Goal: Information Seeking & Learning: Learn about a topic

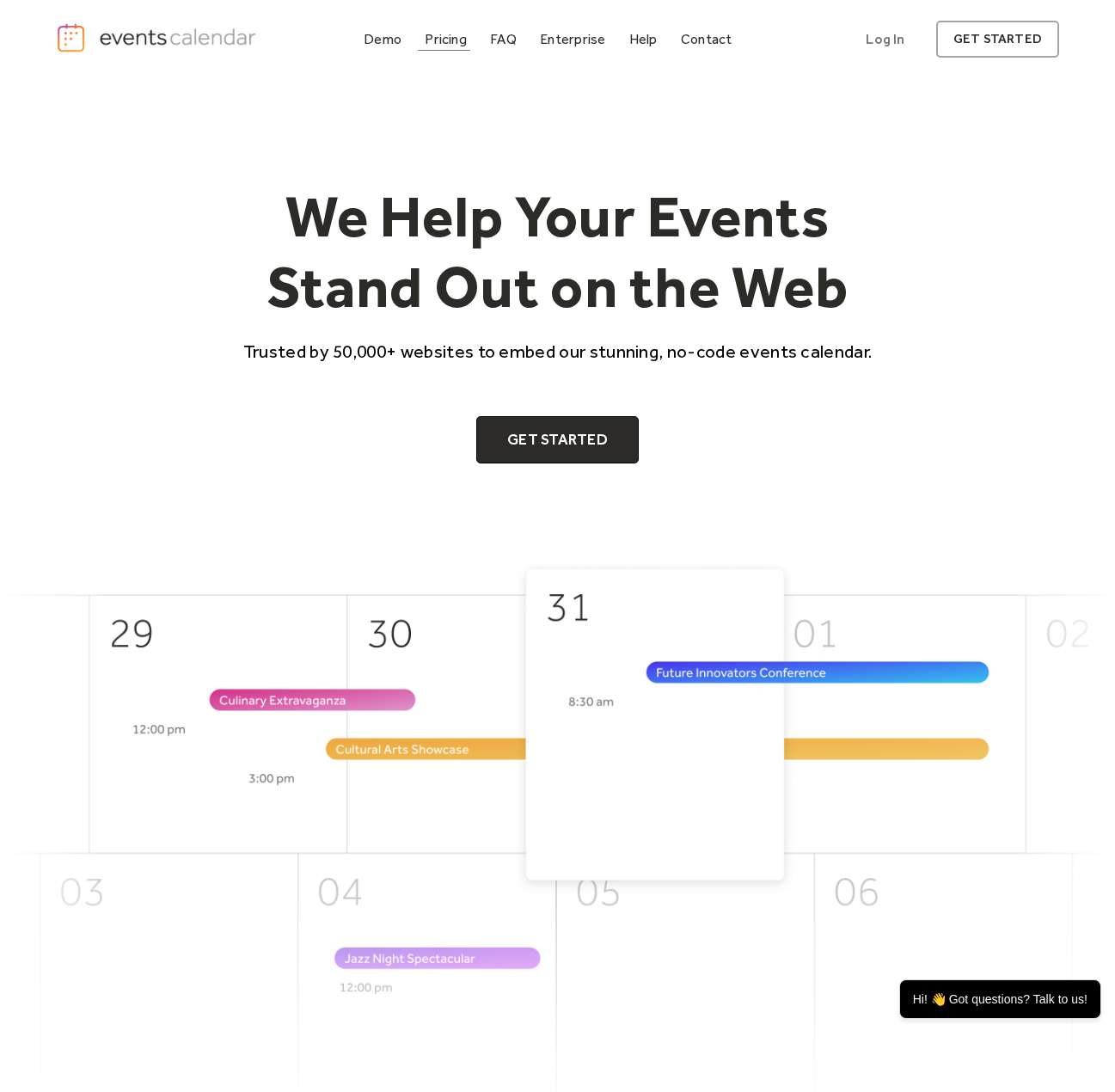
click at [439, 44] on div "Pricing" at bounding box center [446, 39] width 42 height 10
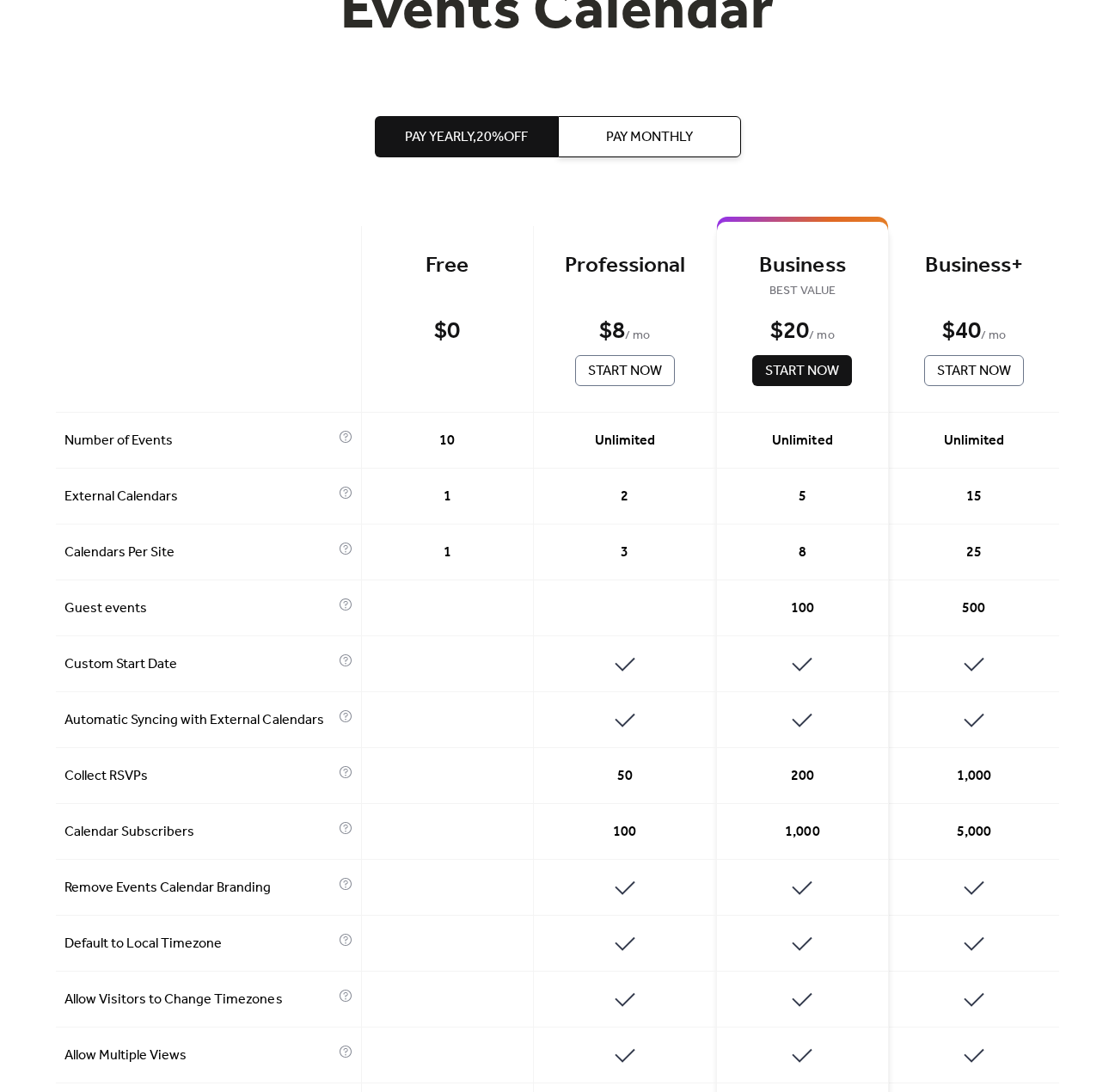
scroll to position [344, 0]
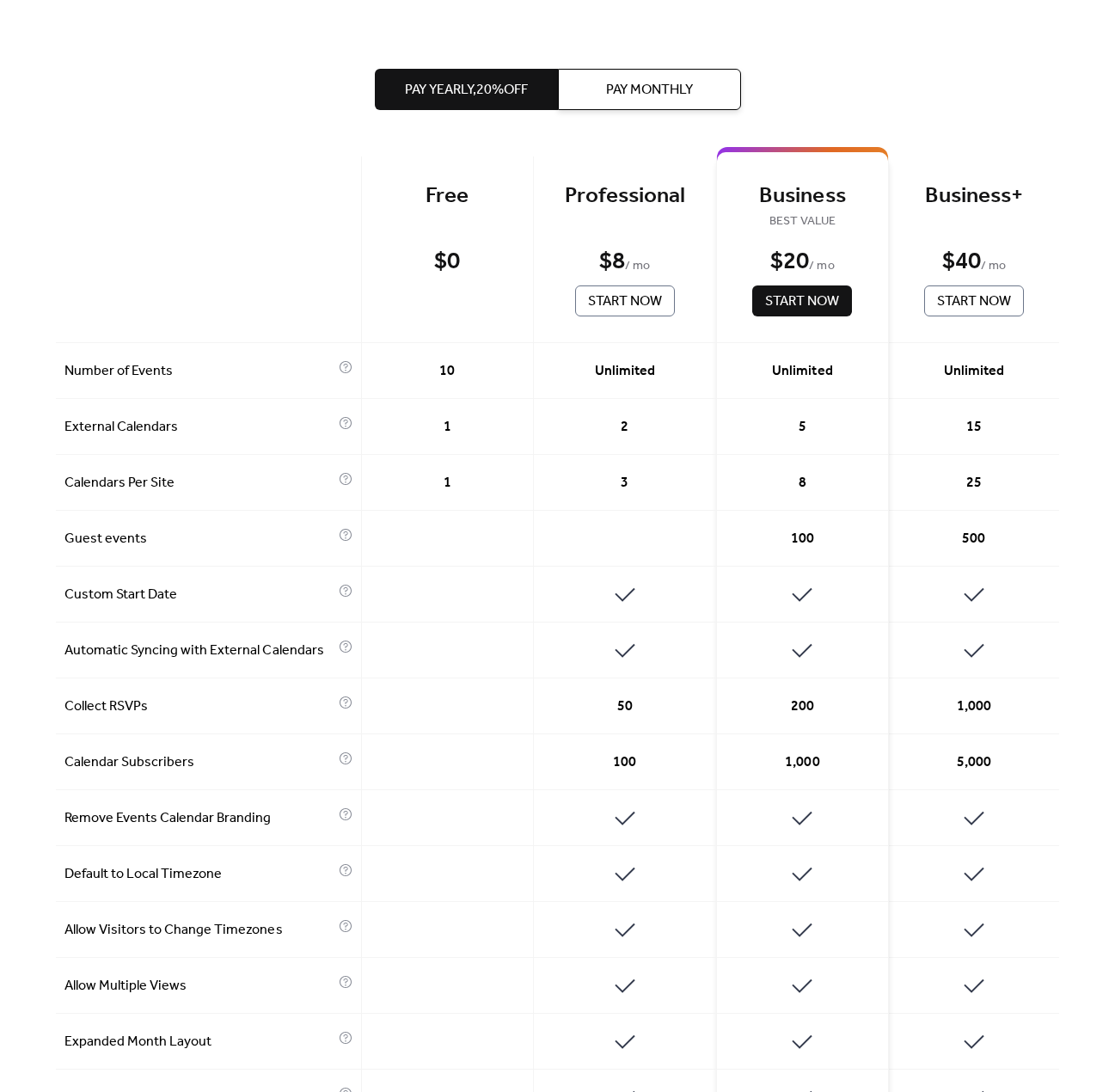
drag, startPoint x: 733, startPoint y: 5, endPoint x: 732, endPoint y: -4, distance: 9.1
click at [732, 0] on html "Demo Pricing FAQ Enterprise Help Contact Log In Get Started Log In get started …" at bounding box center [558, 202] width 1115 height 1092
